Goal: Task Accomplishment & Management: Manage account settings

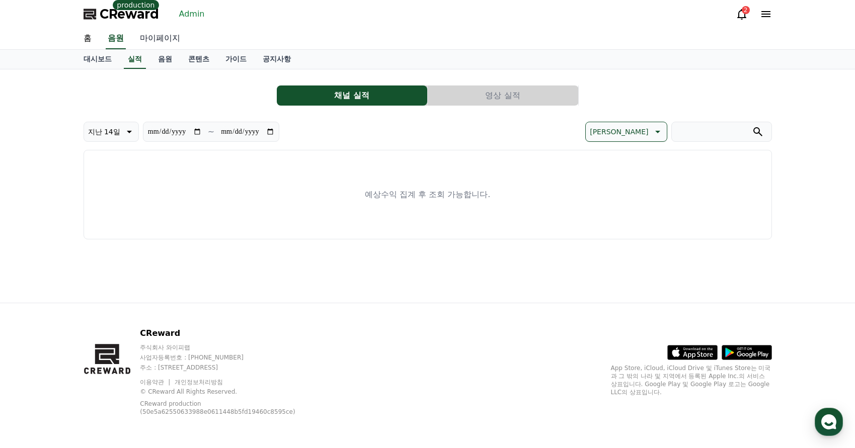
click at [160, 39] on link "마이페이지" at bounding box center [160, 38] width 56 height 21
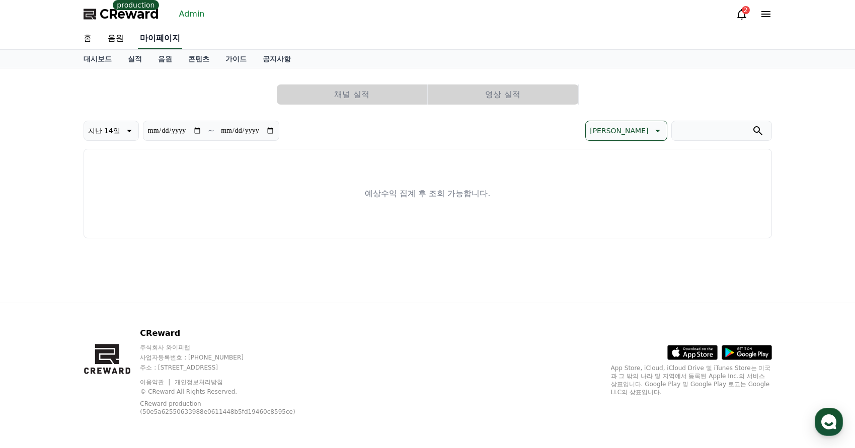
select select "**********"
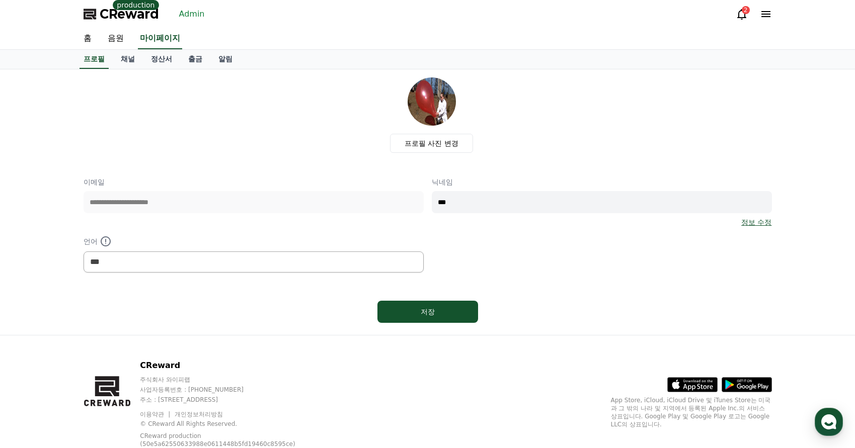
click at [184, 14] on link "Admin" at bounding box center [192, 14] width 34 height 16
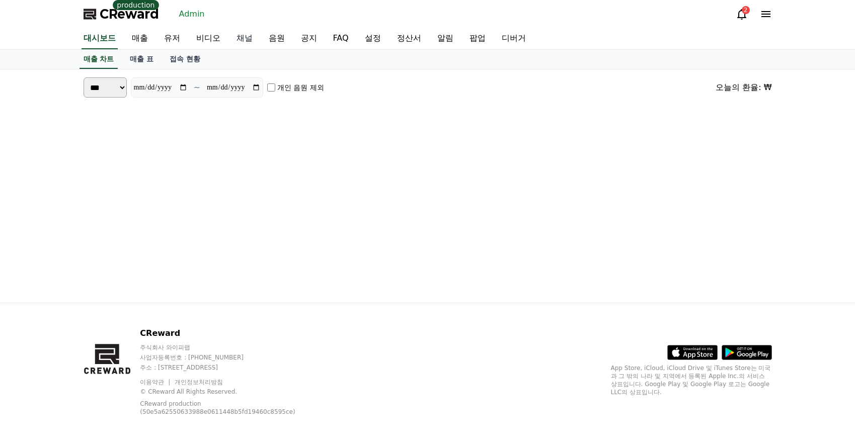
click at [239, 38] on link "채널" at bounding box center [245, 38] width 32 height 21
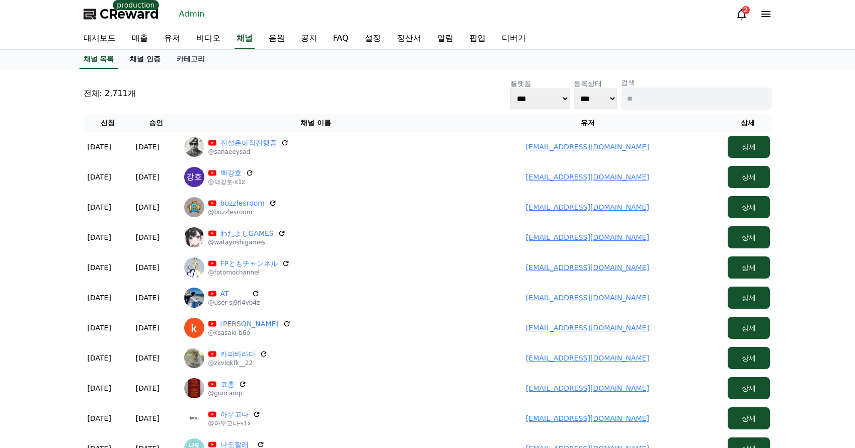
click at [156, 68] on link "채널 인증" at bounding box center [145, 59] width 47 height 19
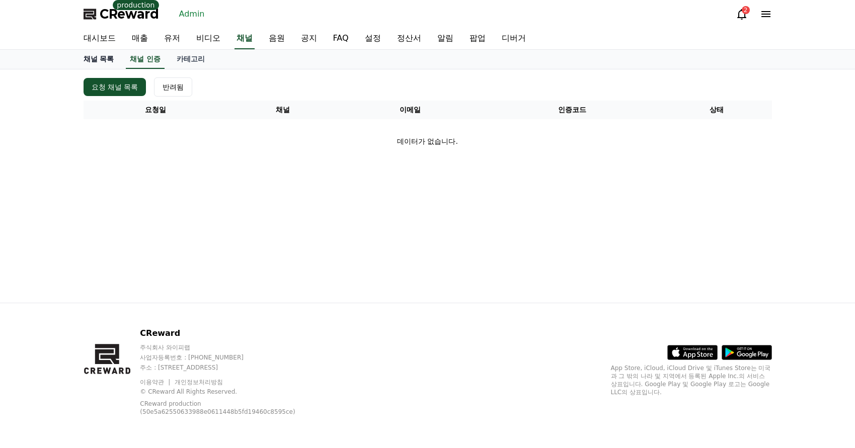
click at [107, 55] on link "채널 목록" at bounding box center [99, 59] width 47 height 19
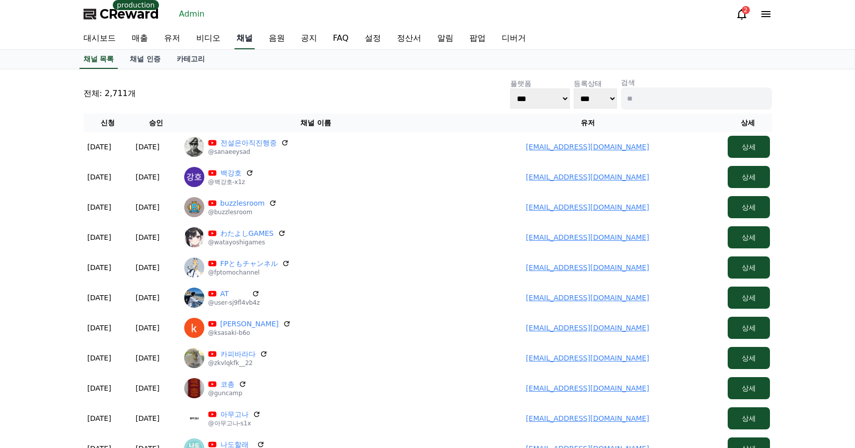
click at [251, 43] on link "채널" at bounding box center [245, 38] width 20 height 21
click at [666, 30] on div "대시보드 매출 유저 비디오 채널 음원 공지 FAQ 설정 정산서 알림 팝업 디버거" at bounding box center [428, 38] width 705 height 21
click at [253, 33] on link "채널" at bounding box center [245, 38] width 20 height 21
click at [147, 68] on link "채널 인증" at bounding box center [145, 59] width 47 height 19
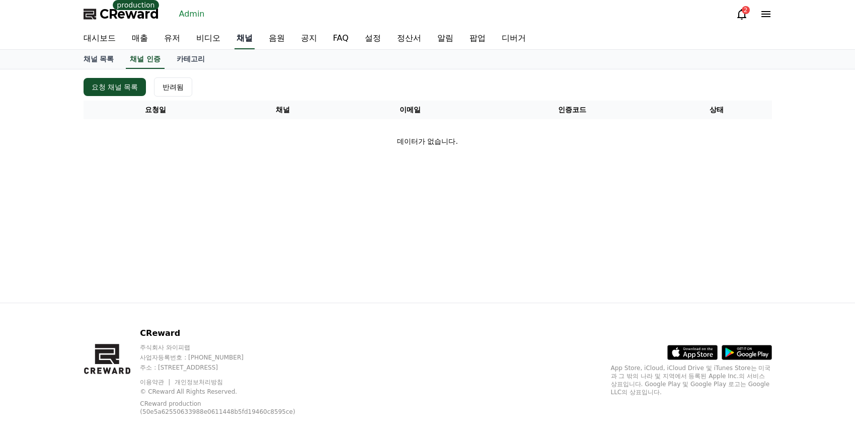
click at [246, 44] on link "채널" at bounding box center [245, 38] width 20 height 21
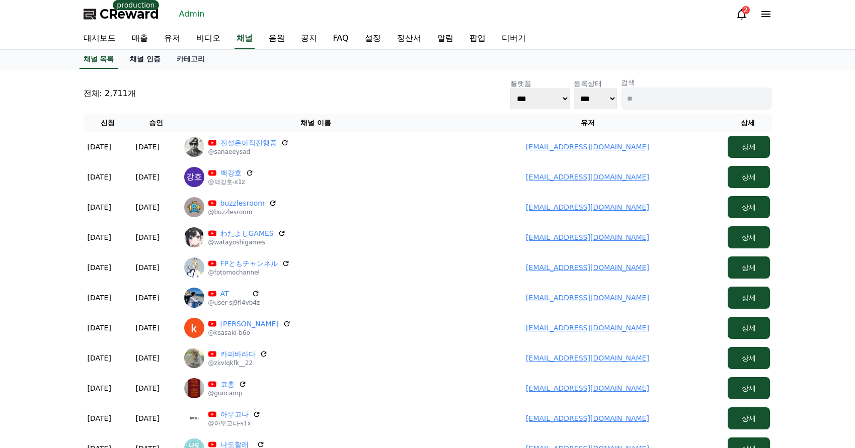
click at [153, 64] on link "채널 인증" at bounding box center [145, 59] width 47 height 19
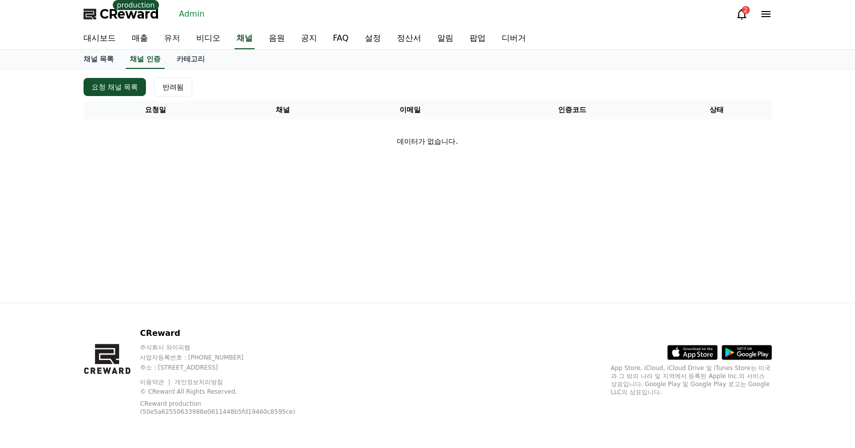
click at [169, 33] on link "유저" at bounding box center [172, 38] width 32 height 21
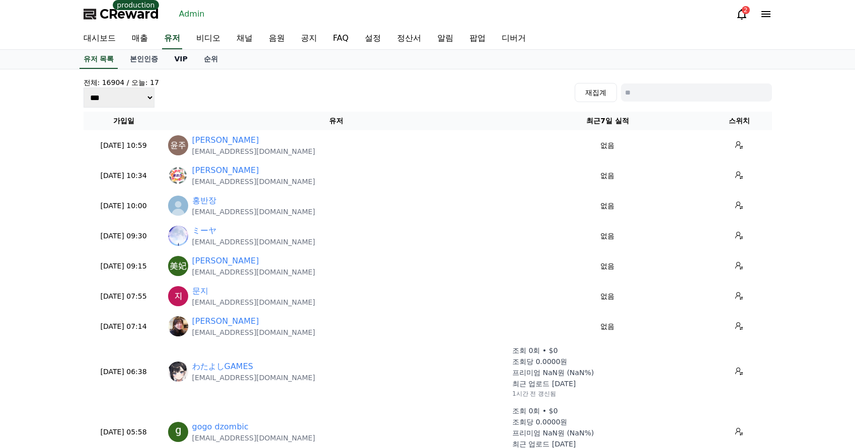
click at [175, 58] on link "VIP" at bounding box center [180, 59] width 29 height 19
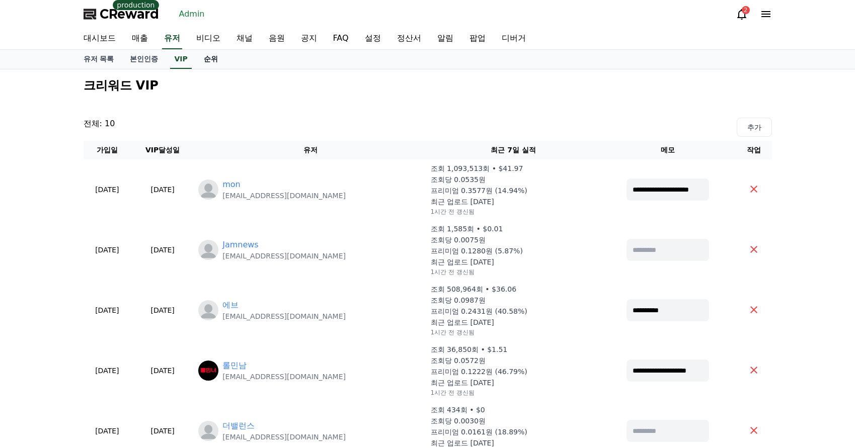
click at [210, 61] on link "순위" at bounding box center [211, 59] width 30 height 19
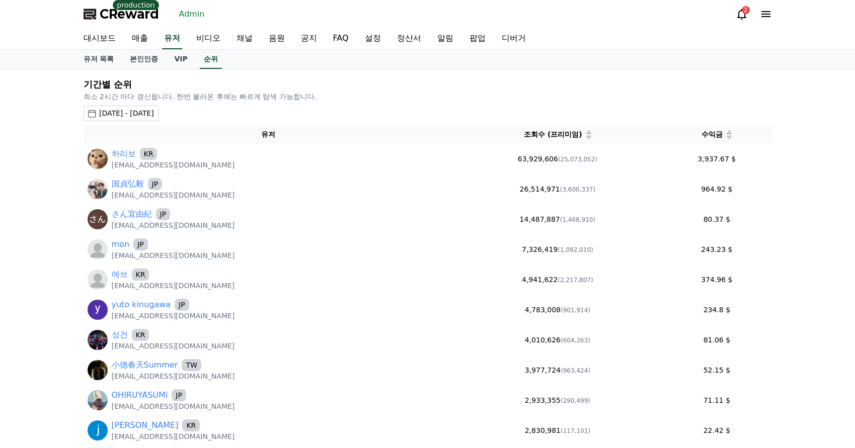
click at [729, 138] on icon at bounding box center [729, 137] width 5 height 5
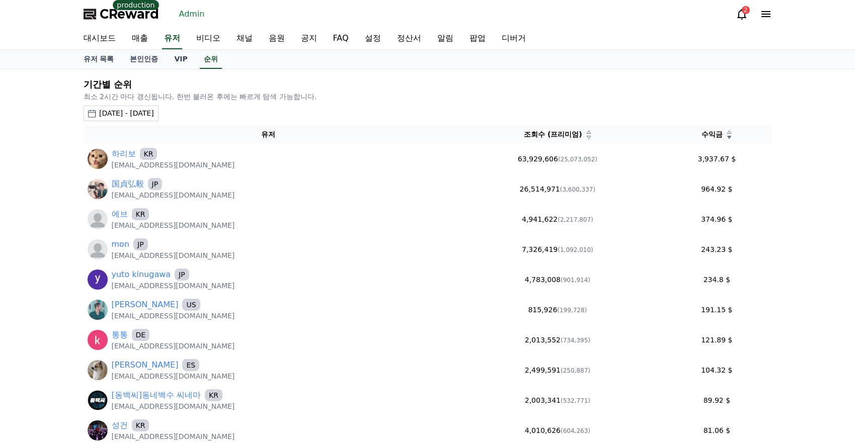
click at [137, 116] on div "[DATE] - [DATE]" at bounding box center [126, 113] width 55 height 11
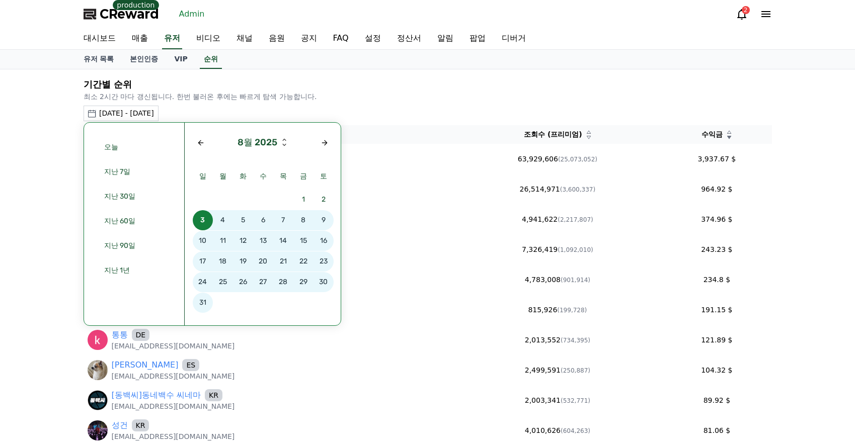
click at [206, 303] on span "31" at bounding box center [203, 303] width 20 height 20
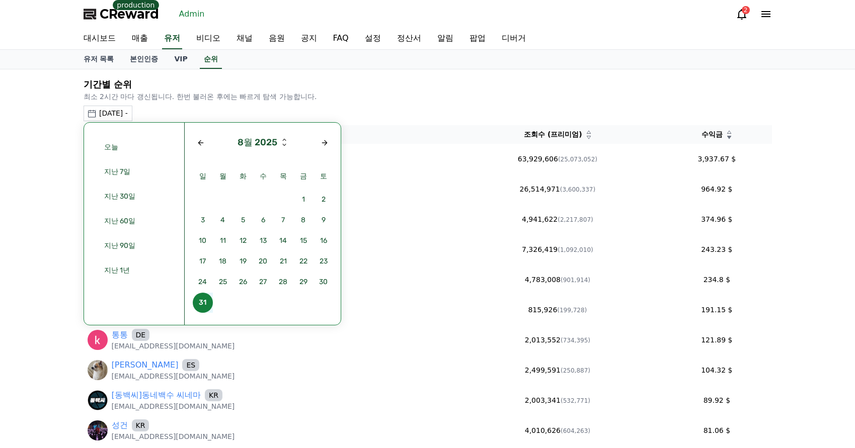
click at [205, 303] on span "31" at bounding box center [203, 303] width 20 height 20
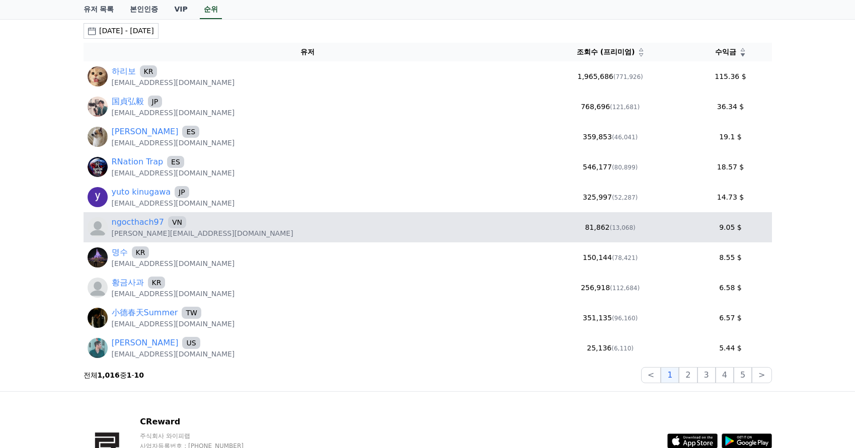
scroll to position [101, 0]
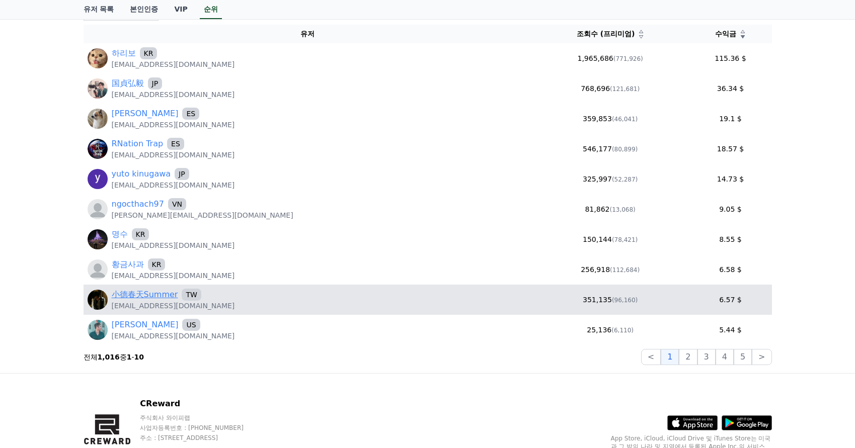
click at [155, 293] on link "小德春天Summer" at bounding box center [145, 295] width 66 height 12
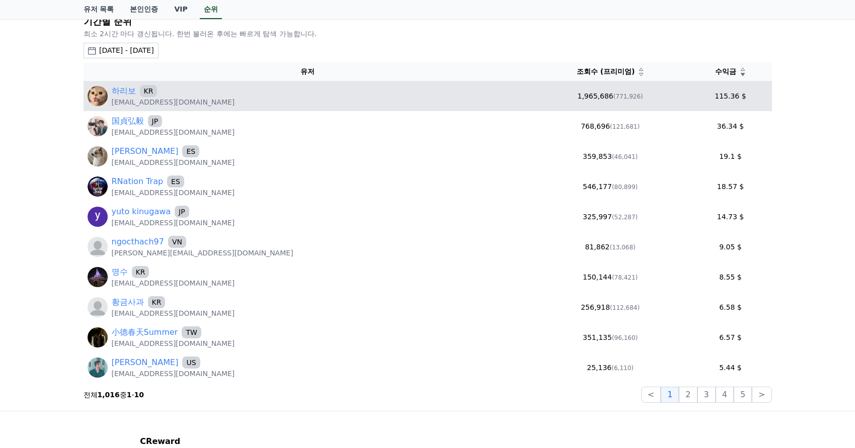
scroll to position [0, 0]
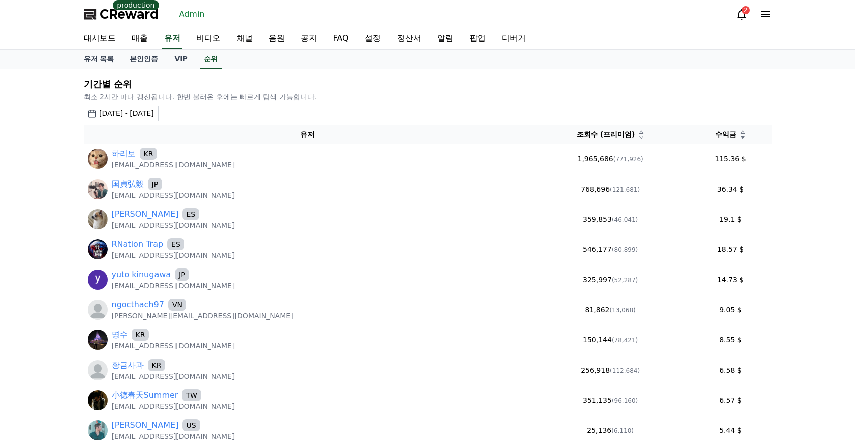
click at [154, 118] on div "[DATE] - [DATE]" at bounding box center [126, 113] width 55 height 11
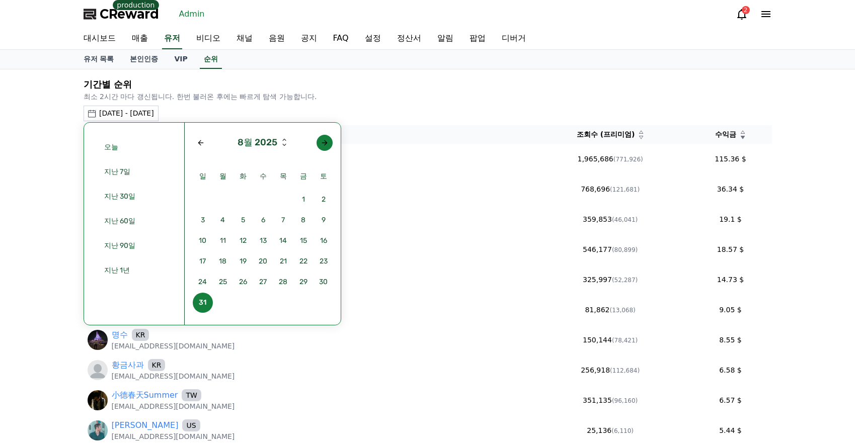
click at [324, 144] on div "Next month" at bounding box center [325, 143] width 8 height 8
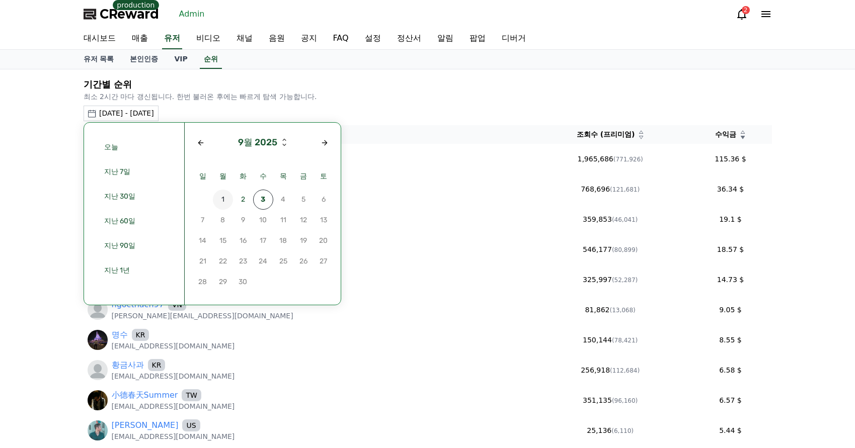
click at [228, 199] on span "1" at bounding box center [223, 200] width 20 height 20
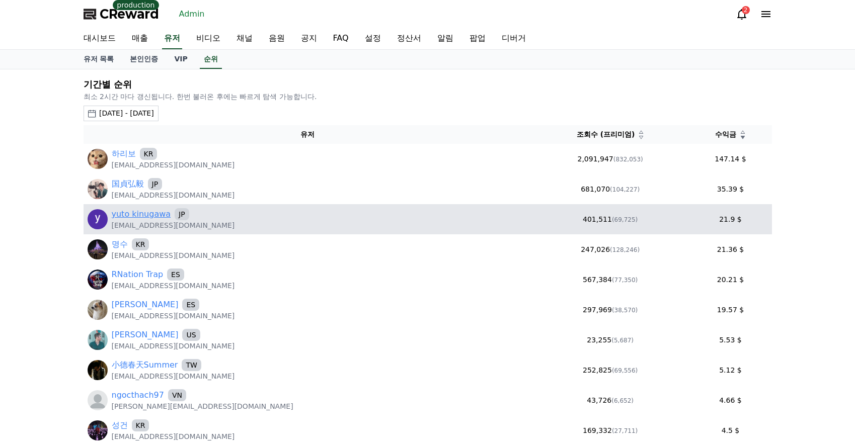
click at [154, 215] on link "yuto kinugawa" at bounding box center [141, 214] width 59 height 12
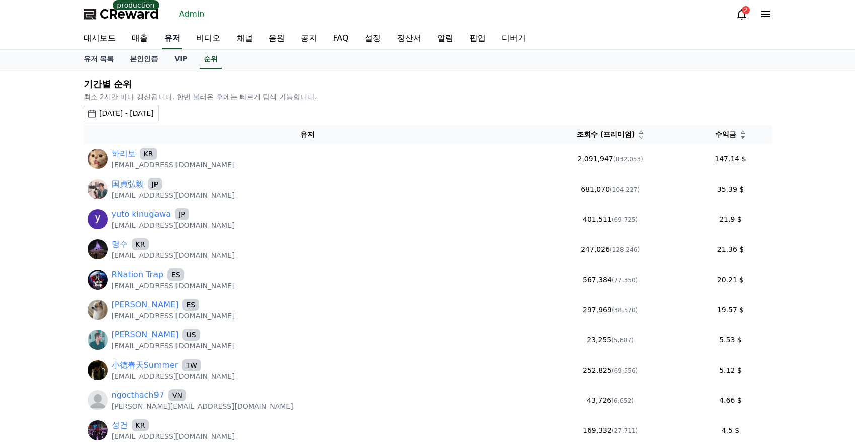
click at [175, 38] on link "유저" at bounding box center [172, 38] width 20 height 21
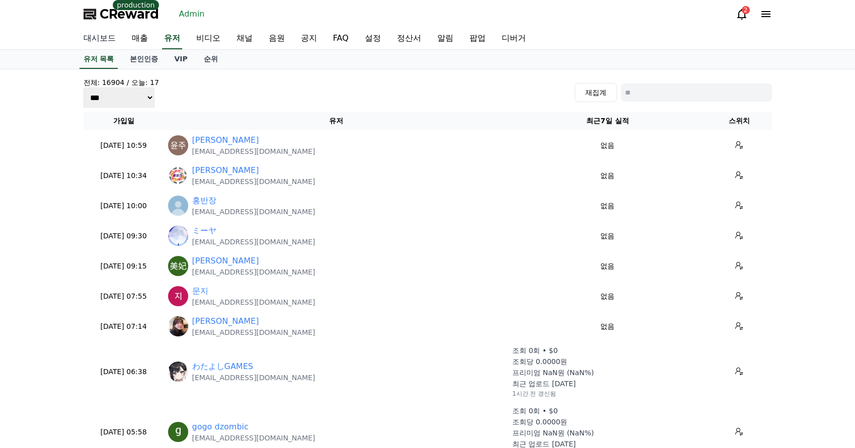
click at [99, 34] on link "대시보드" at bounding box center [100, 38] width 48 height 21
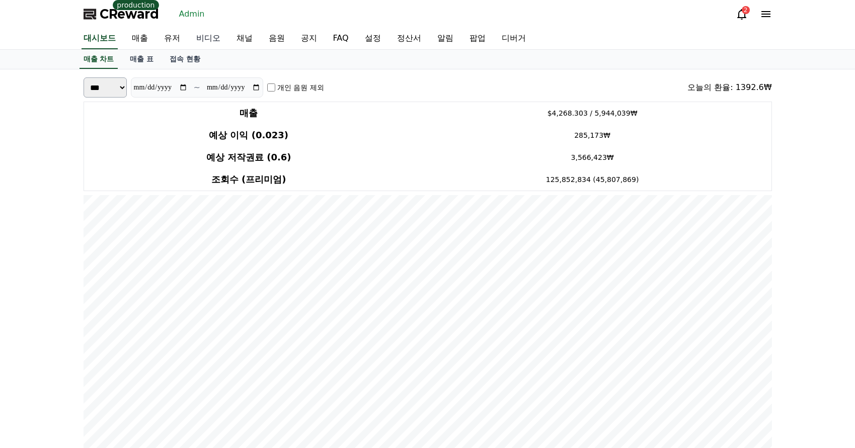
click at [205, 39] on link "비디오" at bounding box center [208, 38] width 40 height 21
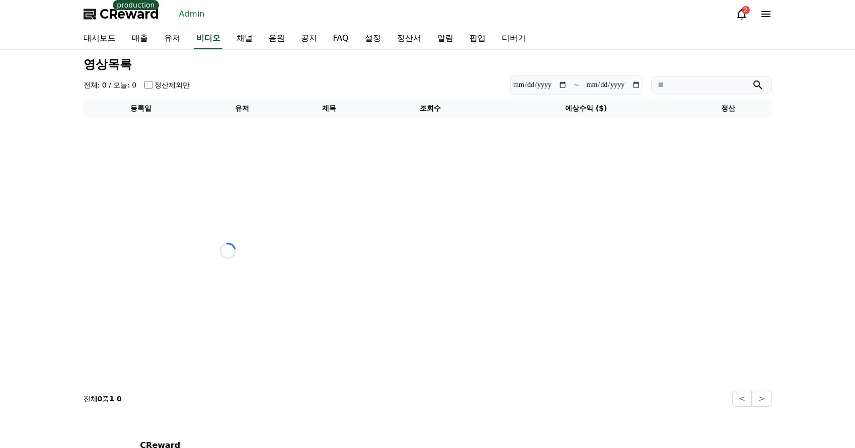
click at [181, 40] on link "유저" at bounding box center [172, 38] width 32 height 21
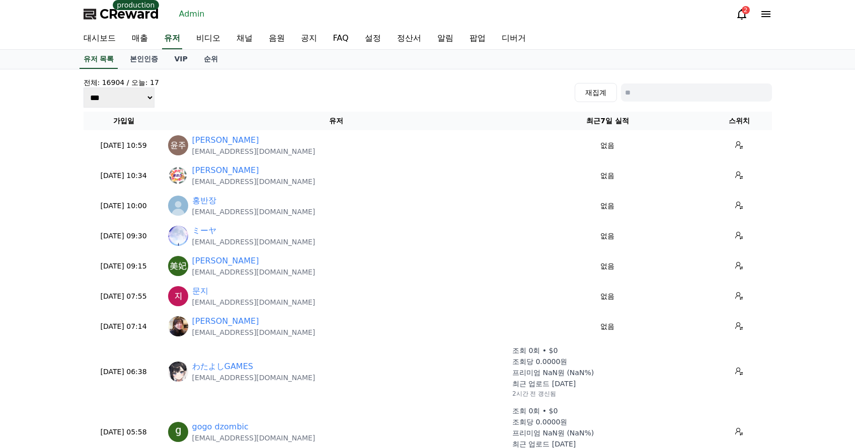
click at [652, 98] on input at bounding box center [696, 93] width 151 height 18
paste input "**********"
type input "**********"
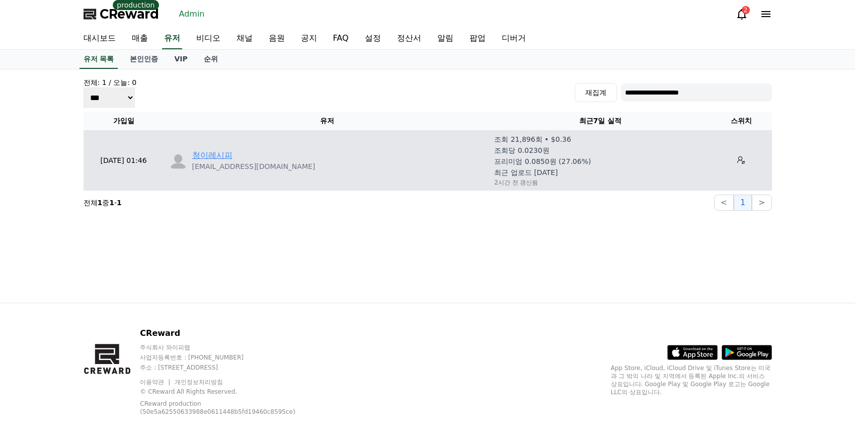
click at [210, 149] on link "청이레시피" at bounding box center [212, 155] width 40 height 12
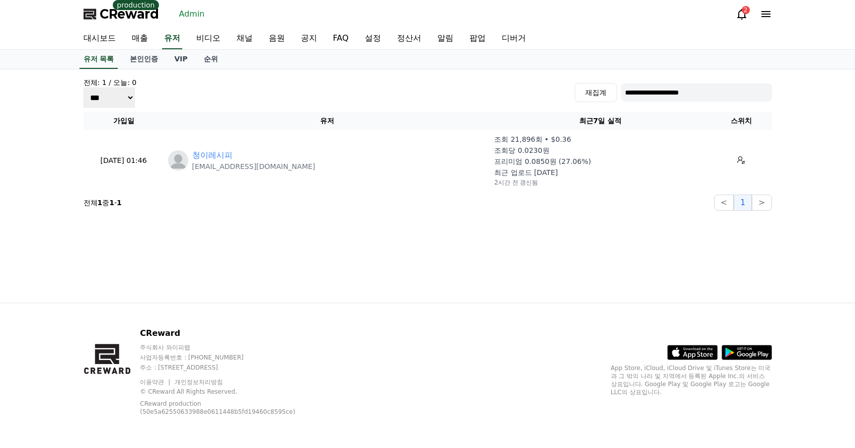
click at [653, 96] on input "**********" at bounding box center [696, 93] width 151 height 18
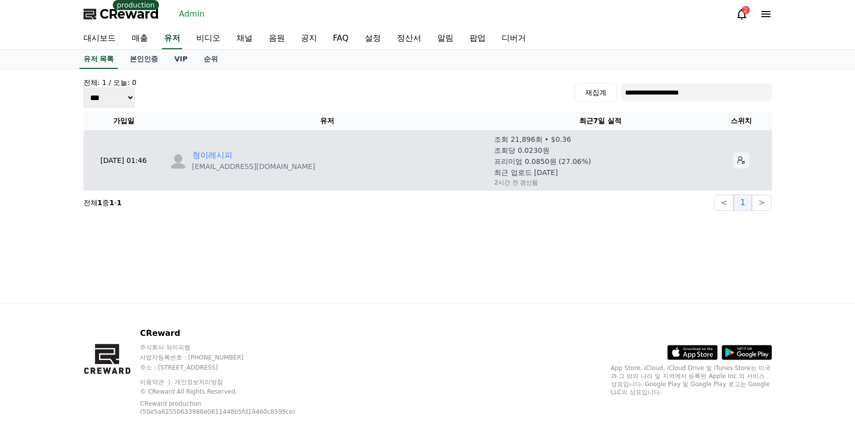
click at [724, 157] on td at bounding box center [741, 160] width 61 height 60
click at [737, 157] on icon at bounding box center [741, 161] width 8 height 8
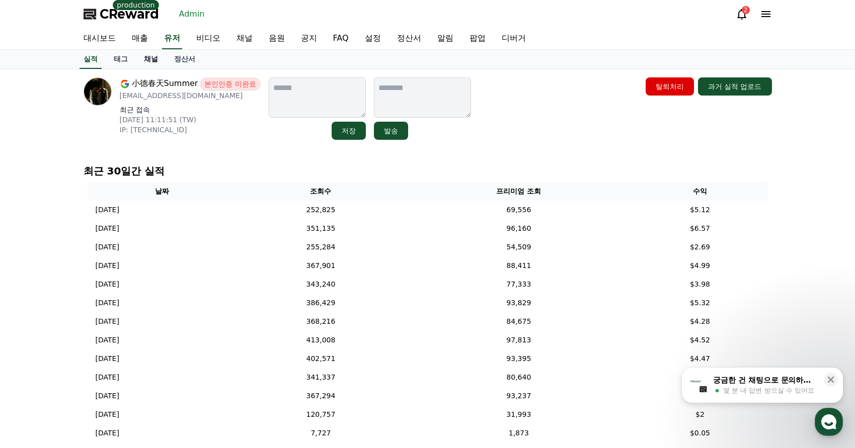
click at [151, 60] on link "채널" at bounding box center [151, 59] width 30 height 19
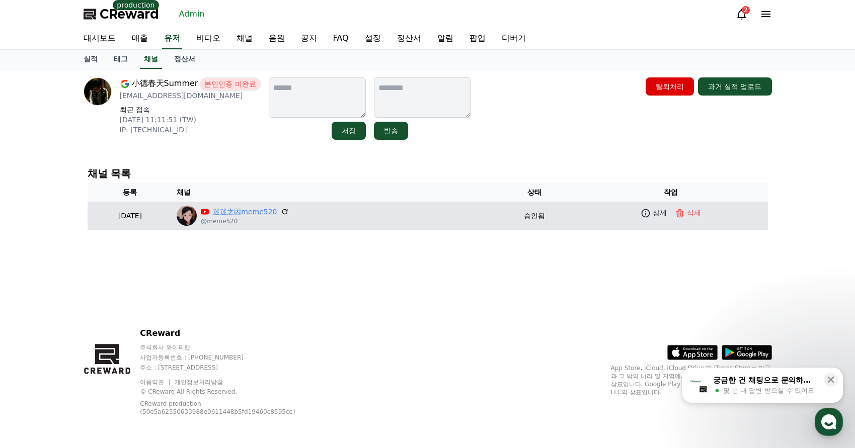
click at [277, 209] on link "迷迷之因meme520" at bounding box center [245, 212] width 64 height 11
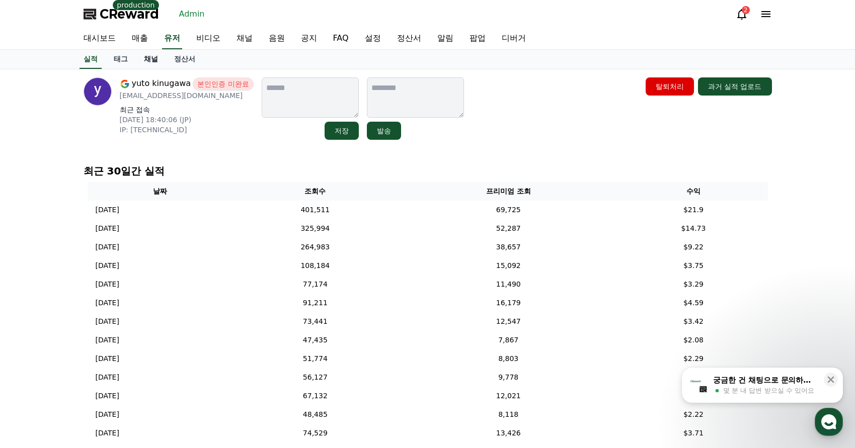
click at [157, 64] on link "채널" at bounding box center [151, 59] width 30 height 19
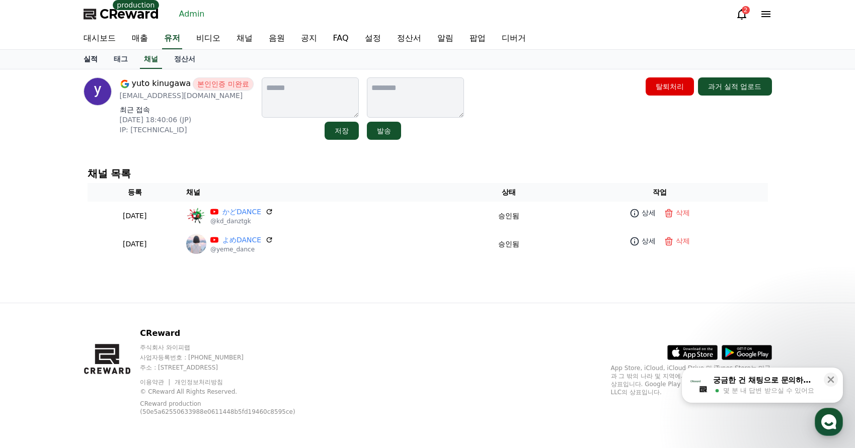
click at [88, 65] on link "실적" at bounding box center [91, 59] width 30 height 19
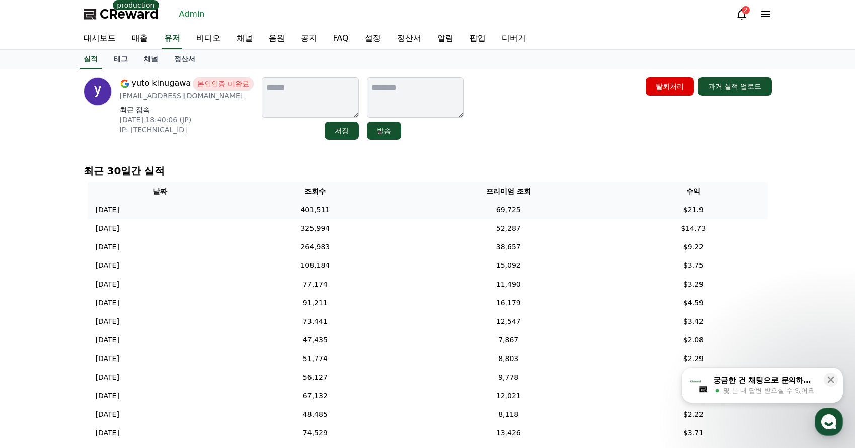
drag, startPoint x: 599, startPoint y: 214, endPoint x: 581, endPoint y: 216, distance: 17.8
click at [598, 213] on td "69,725" at bounding box center [508, 210] width 221 height 19
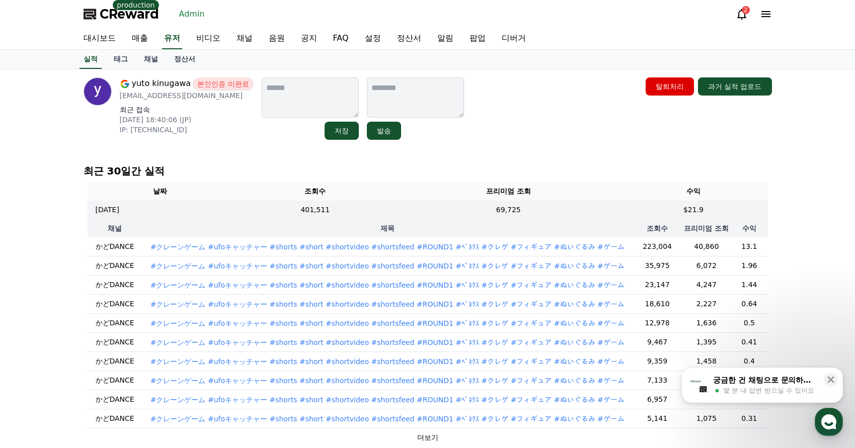
click at [374, 249] on p "#クレーンゲーム #ufoキャッチャー #shorts #short #shortvideo #shortsfeed #ROUND1 #ﾍﾞﾈｸｽ #クレゲ …" at bounding box center [388, 247] width 474 height 10
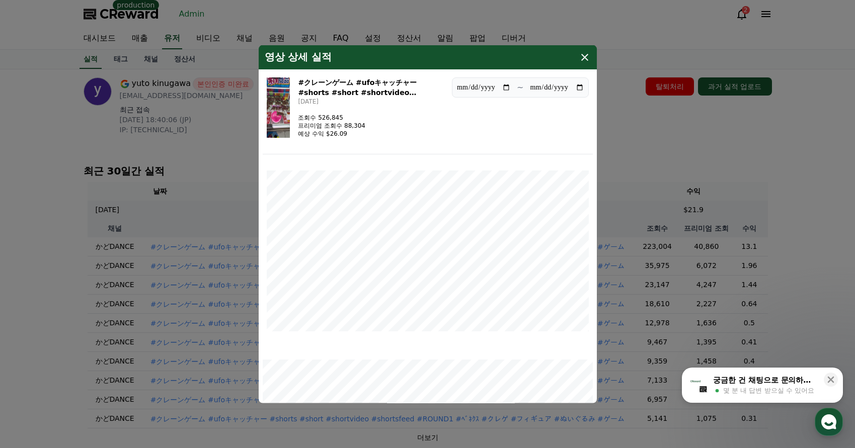
click at [290, 113] on img "modal" at bounding box center [279, 107] width 24 height 60
click at [589, 55] on icon "modal" at bounding box center [585, 57] width 12 height 12
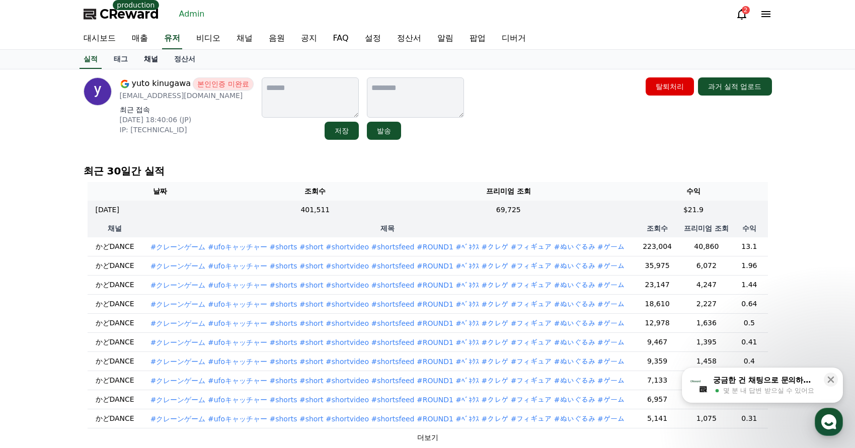
click at [155, 61] on link "채널" at bounding box center [151, 59] width 30 height 19
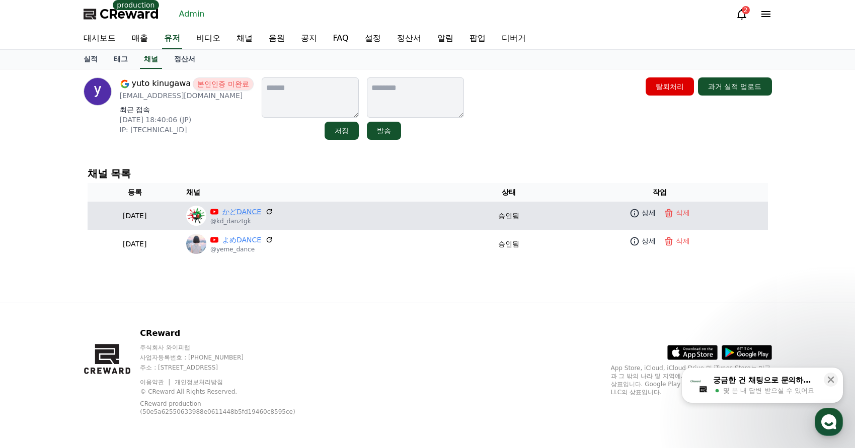
click at [261, 209] on link "かどDANCE" at bounding box center [241, 212] width 39 height 11
